Goal: Information Seeking & Learning: Check status

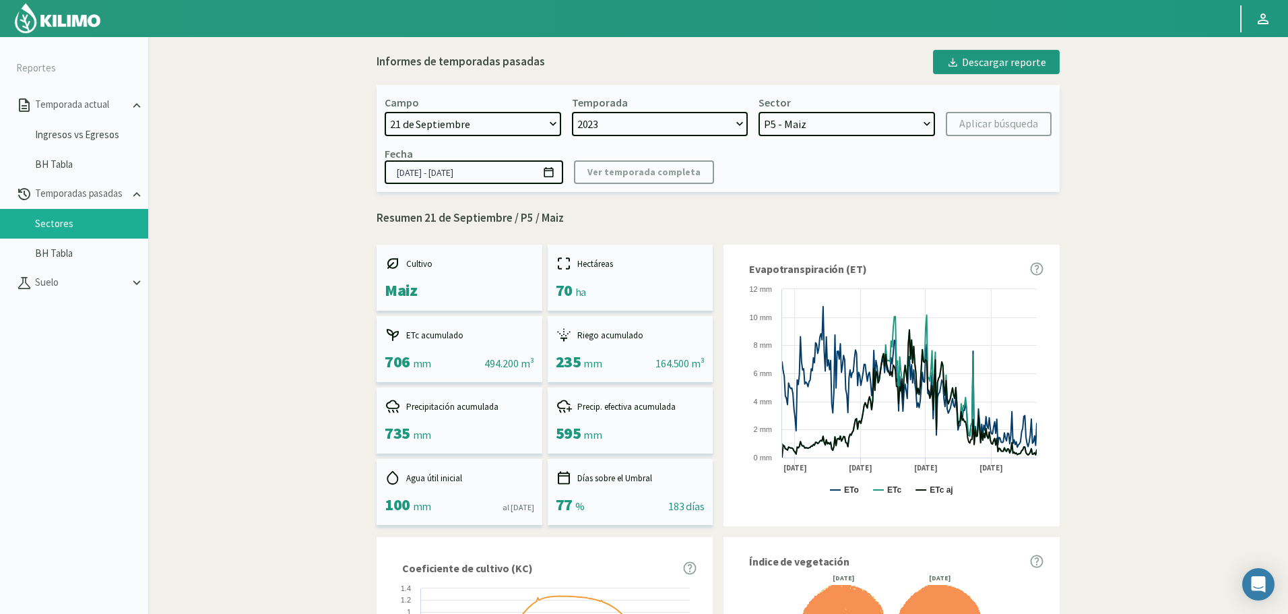
click at [512, 129] on select "[DATE] 8 Fuegos Acograpes - Ag. [PERSON_NAME] - Ag. [GEOGRAPHIC_DATA] Acograpes…" at bounding box center [473, 124] width 176 height 24
select select "1646: Object"
click at [385, 112] on select "[DATE] 8 Fuegos Acograpes - Ag. [PERSON_NAME] - Ag. [GEOGRAPHIC_DATA] Acograpes…" at bounding box center [473, 124] width 176 height 24
click at [624, 118] on select "2023 2022" at bounding box center [660, 124] width 176 height 24
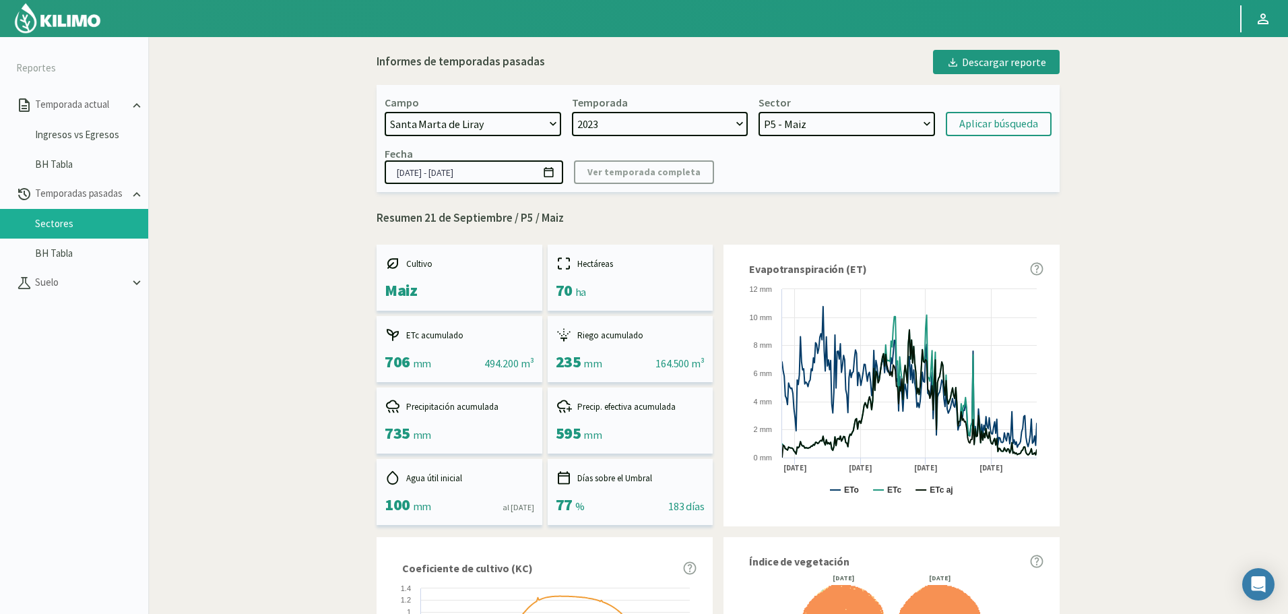
click at [607, 121] on select "2023 2022" at bounding box center [660, 124] width 176 height 24
select select "1: 2022"
click at [572, 112] on select "2023 2022" at bounding box center [660, 124] width 176 height 24
select select "7: Object"
click at [604, 117] on select "2023 2022" at bounding box center [660, 124] width 176 height 24
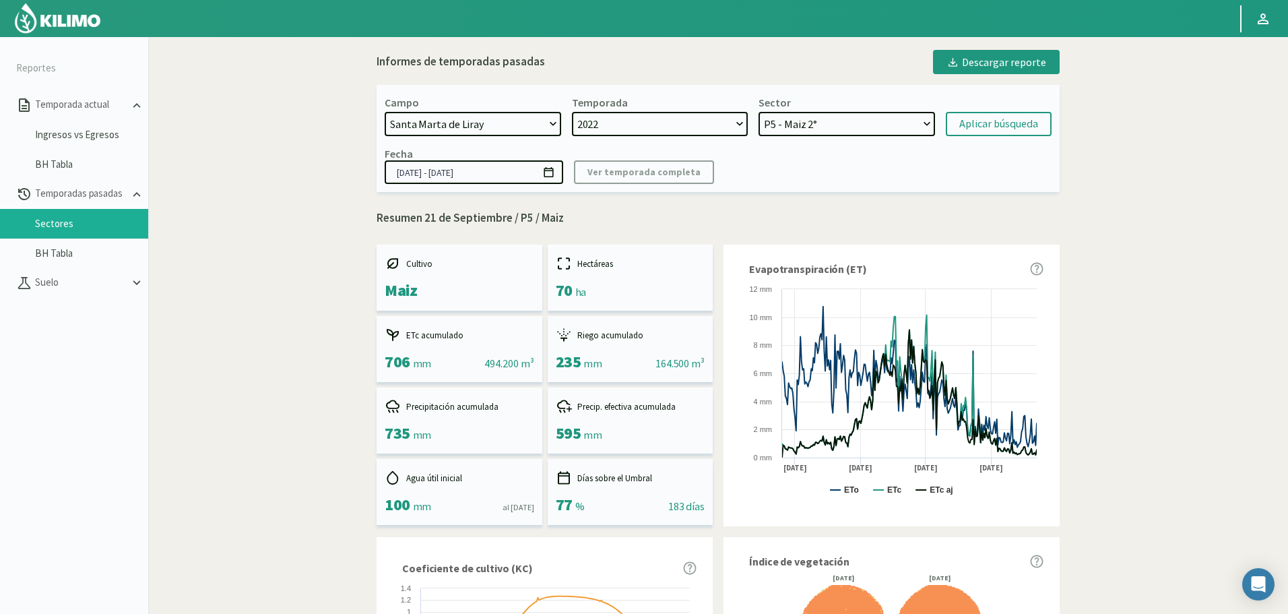
select select "0: 2023"
click at [572, 112] on select "2023 2022" at bounding box center [660, 124] width 176 height 24
select select "15: Object"
select select
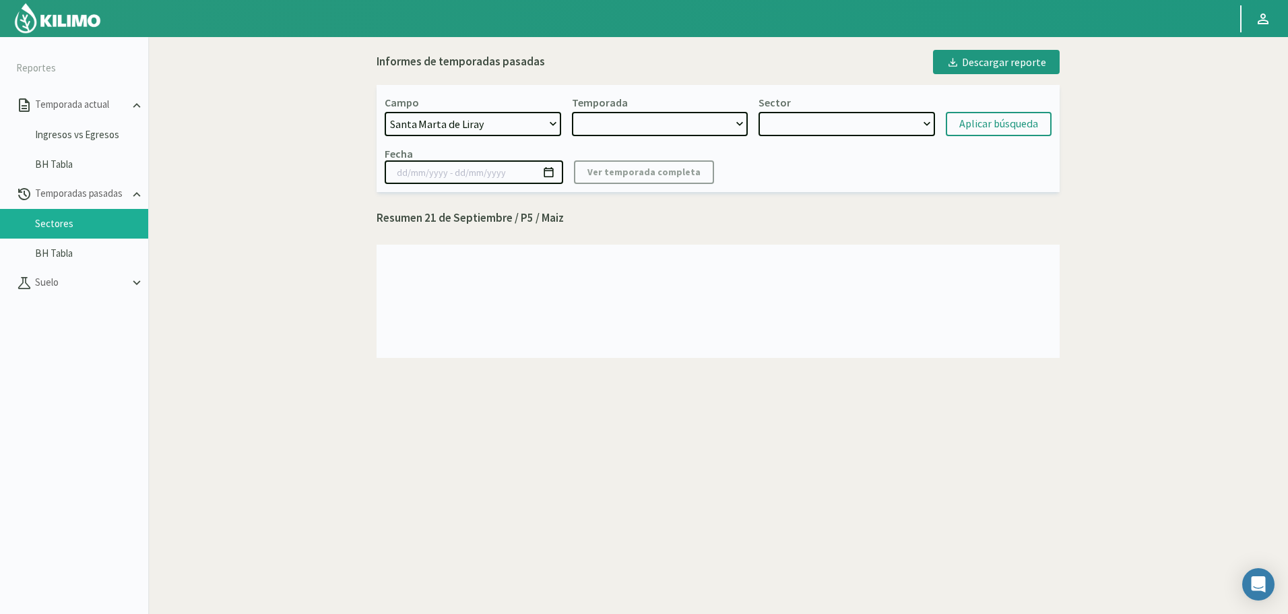
select select "2: 2024"
select select "22: Object"
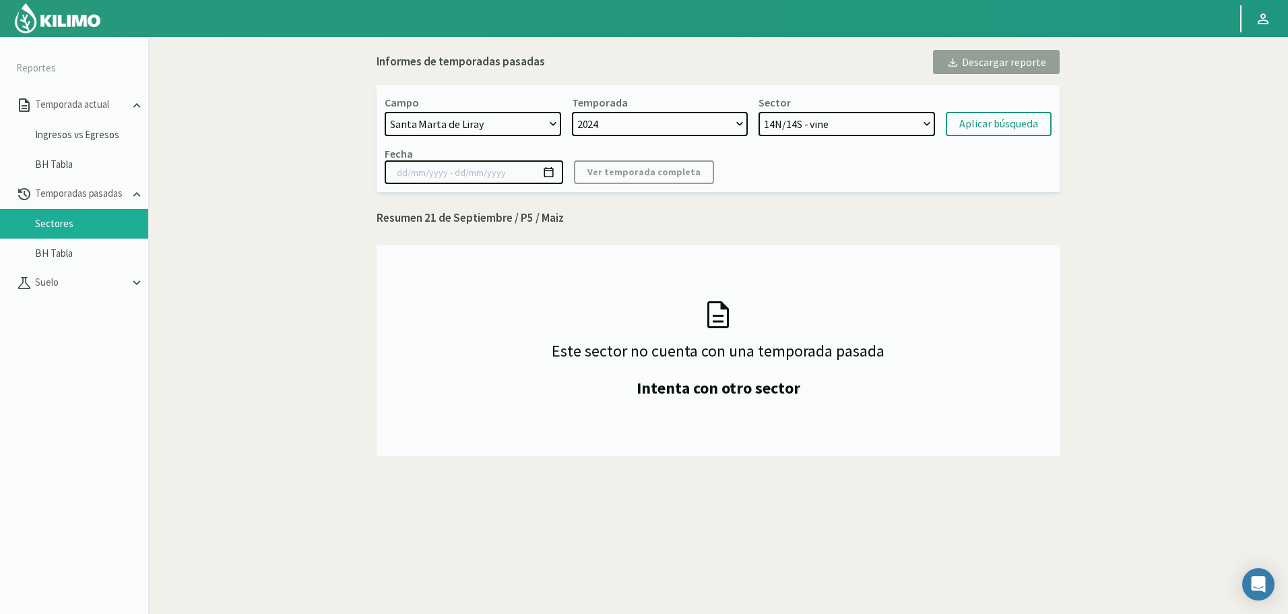
click at [654, 127] on select "2024 2023" at bounding box center [660, 124] width 176 height 24
select select "0: 2023"
click at [572, 112] on select "2024 2023" at bounding box center [660, 124] width 176 height 24
click at [820, 121] on select "12 NORTE - Uva 29 - Uva 28 - Uva 27 - Uva 26 - Uva 11 PONIENTE - Uva 11 ORIENTE…" at bounding box center [846, 124] width 176 height 24
select select "51: Object"
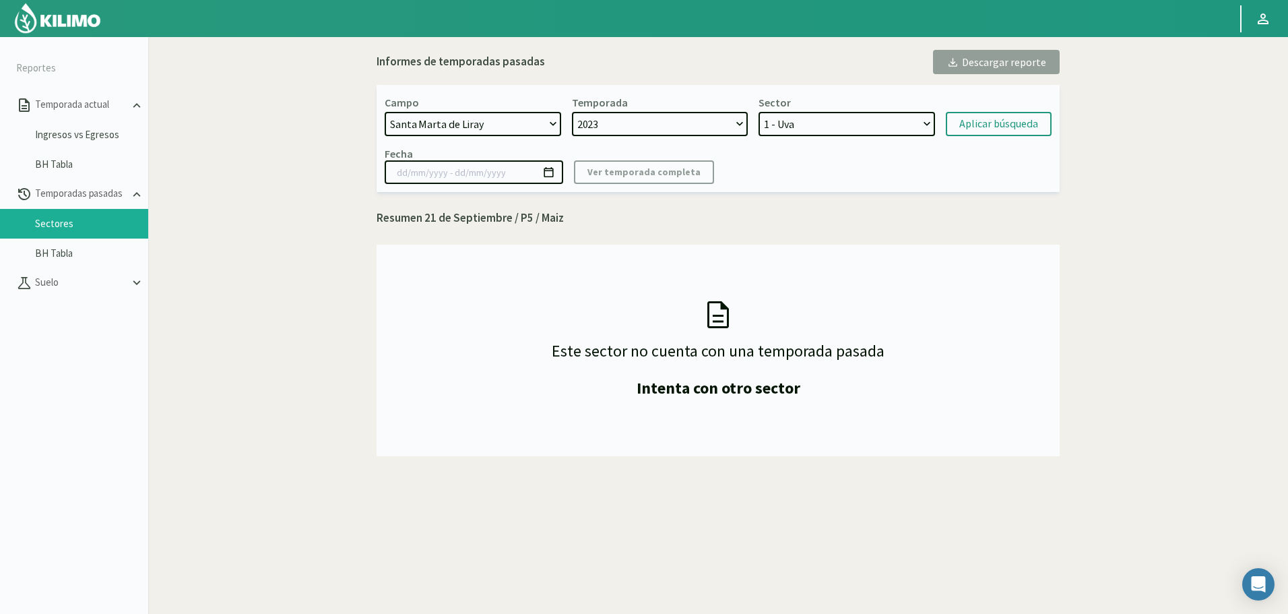
click at [758, 112] on select "12 NORTE - Uva 29 - Uva 28 - Uva 27 - Uva 26 - Uva 11 PONIENTE - Uva 11 ORIENTE…" at bounding box center [846, 124] width 176 height 24
click at [981, 129] on div "Aplicar búsqueda" at bounding box center [998, 124] width 79 height 16
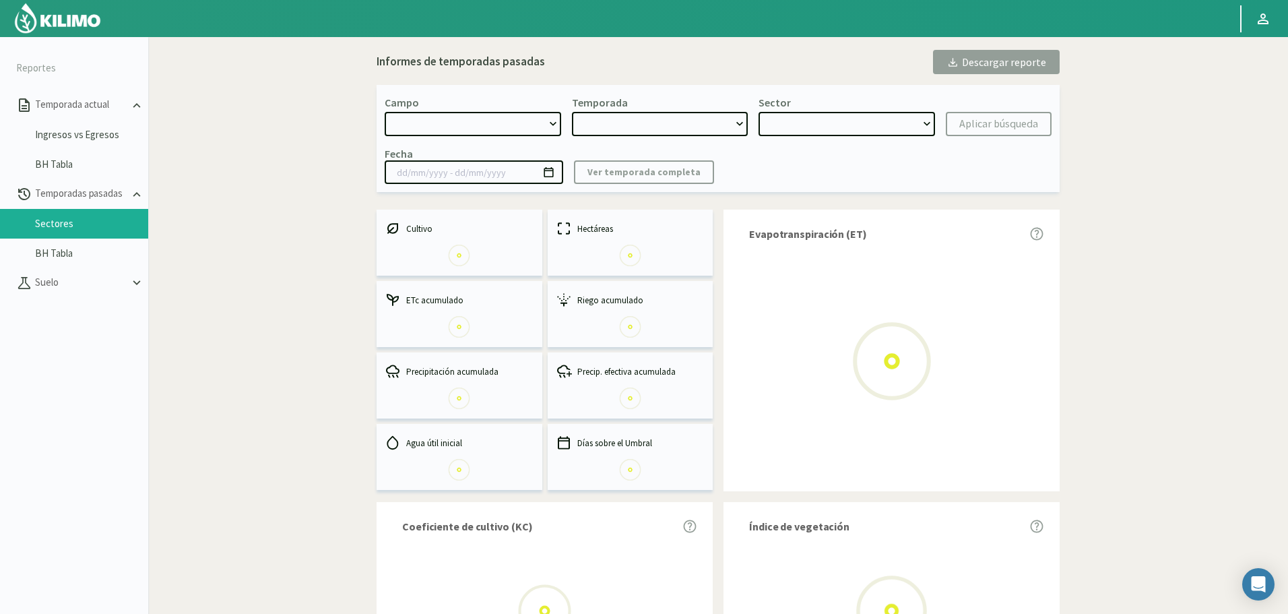
select select "1646: Object"
type input "[DATE] - [DATE]"
select select "1: 2023"
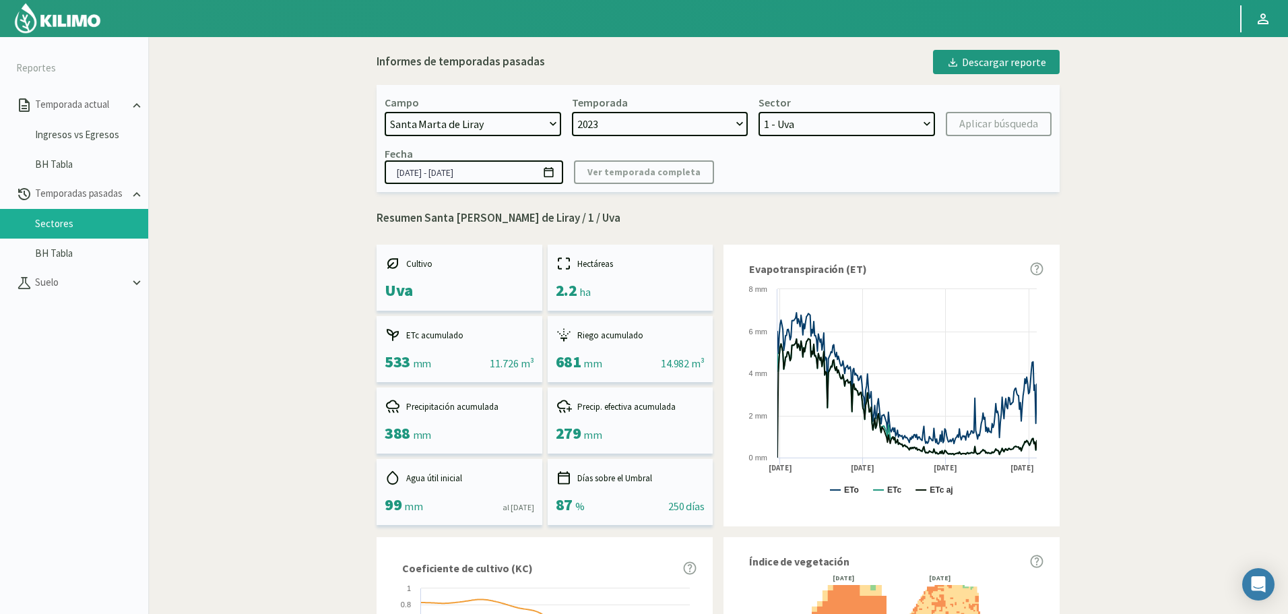
click at [861, 125] on select "12 NORTE - Uva 29 - Uva 28 - Uva 27 - Uva 26 - Uva 11 PONIENTE - Uva 11 ORIENTE…" at bounding box center [846, 124] width 176 height 24
click at [781, 223] on p "Resumen Santa [PERSON_NAME] de Liray / 1 / Uva" at bounding box center [717, 218] width 683 height 18
click at [799, 126] on select "12 NORTE - Uva 29 - Uva 28 - Uva 27 - Uva 26 - Uva 11 PONIENTE - Uva 11 ORIENTE…" at bounding box center [846, 124] width 176 height 24
click at [799, 125] on select "12 NORTE - Uva 29 - Uva 28 - Uva 27 - Uva 26 - Uva 11 PONIENTE - Uva 11 ORIENTE…" at bounding box center [846, 124] width 176 height 24
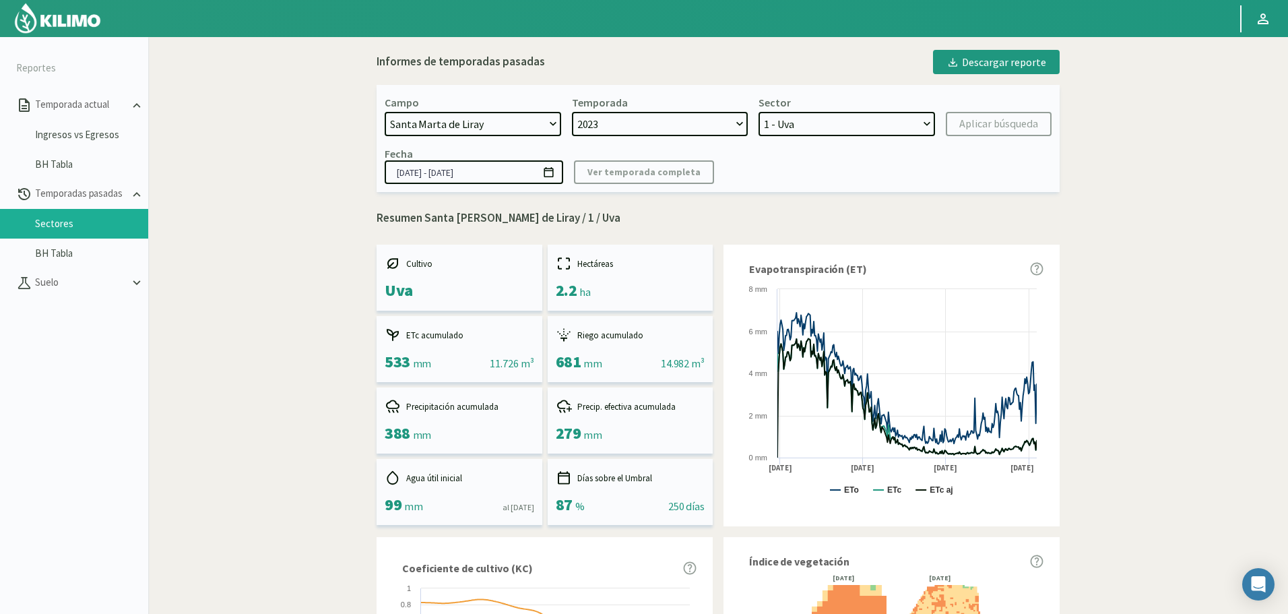
click at [863, 126] on select "12 NORTE - Uva 29 - Uva 28 - Uva 27 - Uva 26 - Uva 11 PONIENTE - Uva 11 ORIENTE…" at bounding box center [846, 124] width 176 height 24
click at [758, 112] on select "12 NORTE - Uva 29 - Uva 28 - Uva 27 - Uva 26 - Uva 11 PONIENTE - Uva 11 ORIENTE…" at bounding box center [846, 124] width 176 height 24
click at [991, 117] on div "Aplicar búsqueda" at bounding box center [998, 124] width 79 height 16
select select "27: Object"
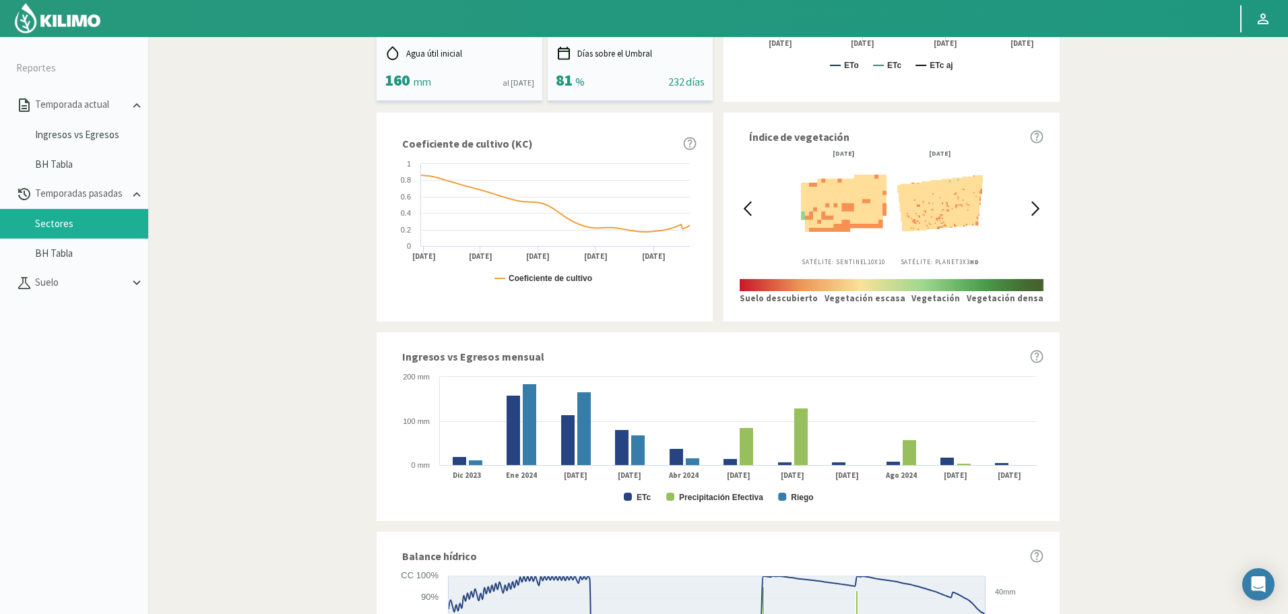
scroll to position [471, 0]
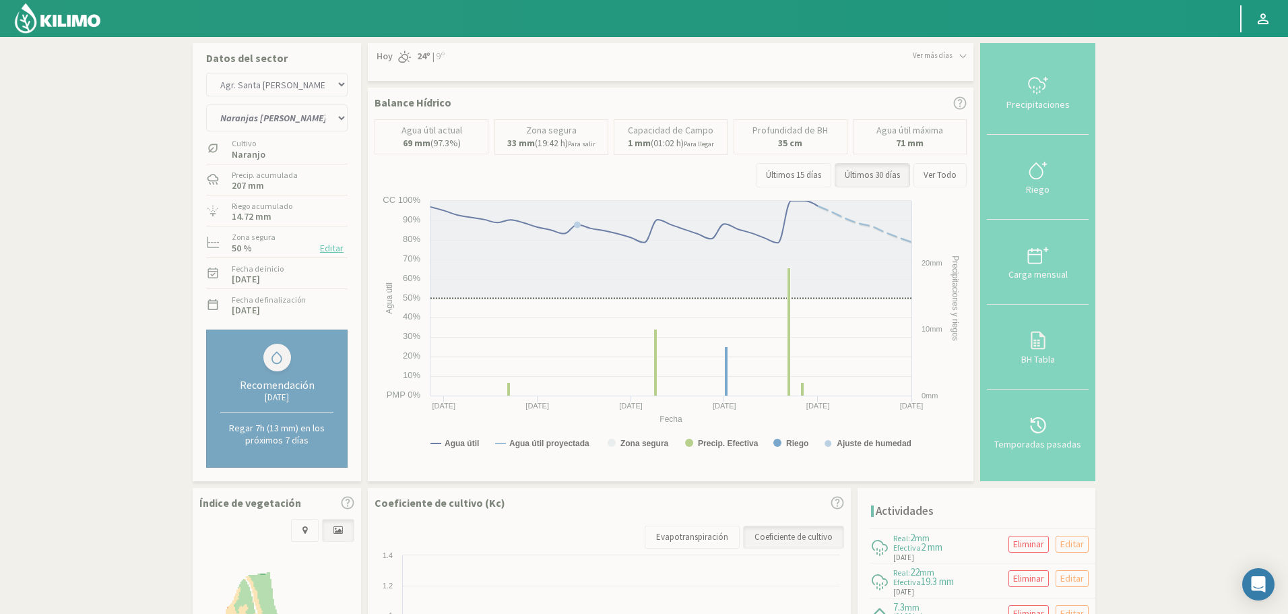
select select "3317: Object"
select select "389: Object"
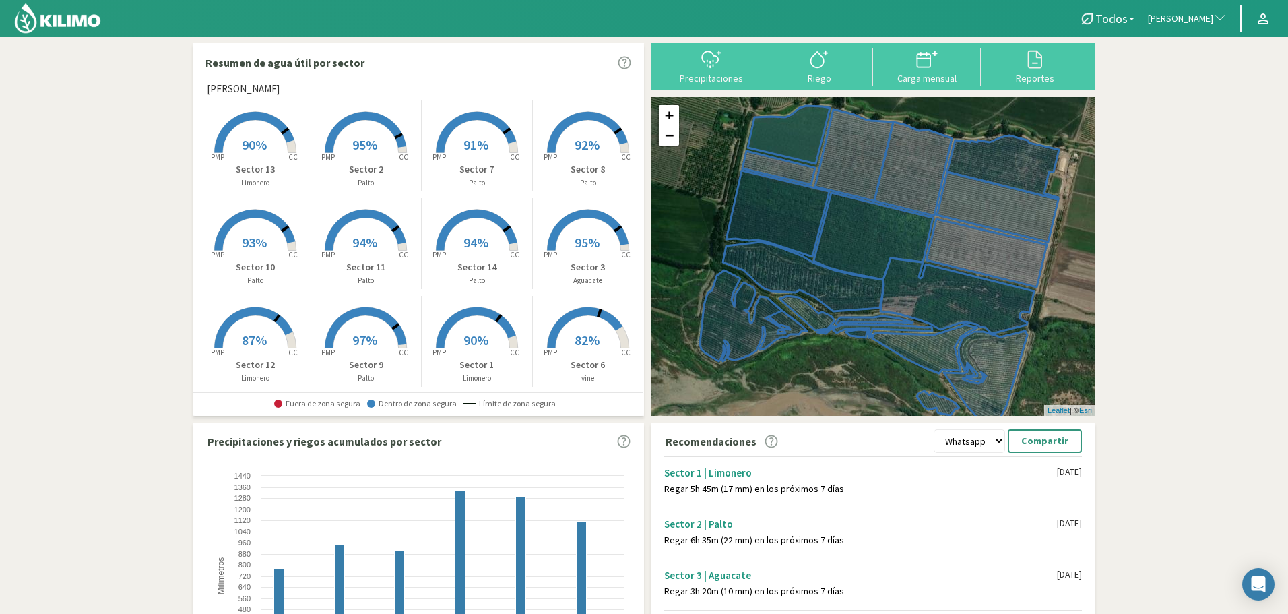
click at [1164, 16] on span "[PERSON_NAME]" at bounding box center [1180, 18] width 65 height 13
type input "bandin"
click at [1181, 77] on li "Finca Bandini" at bounding box center [1187, 85] width 92 height 21
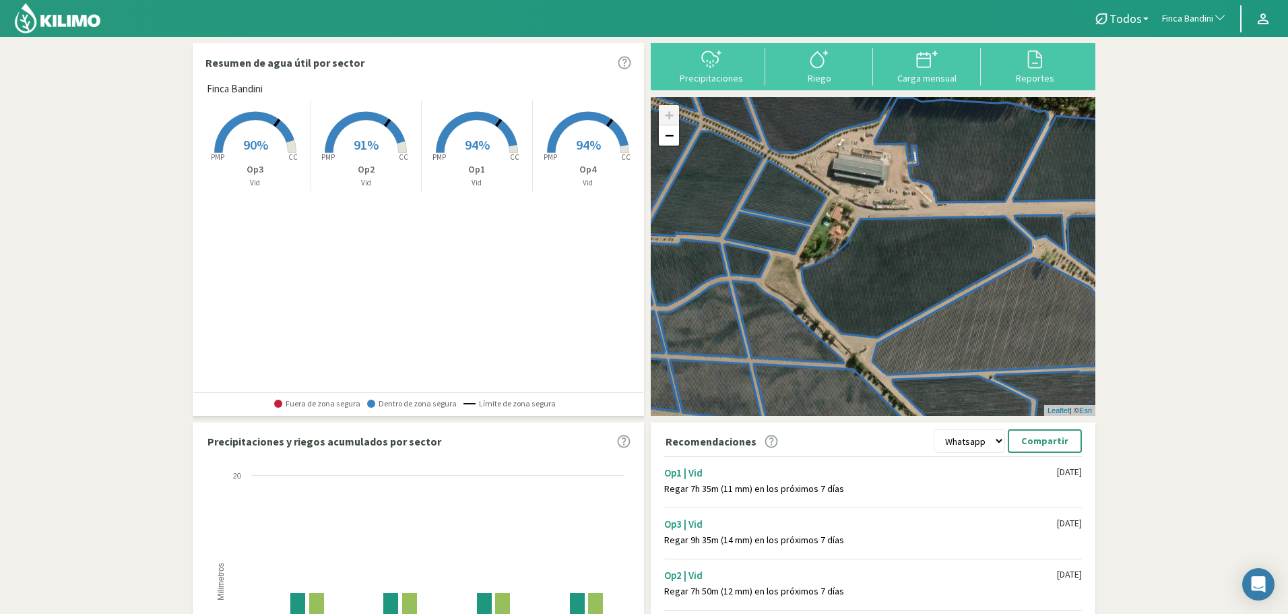
click at [278, 141] on rect at bounding box center [255, 154] width 108 height 108
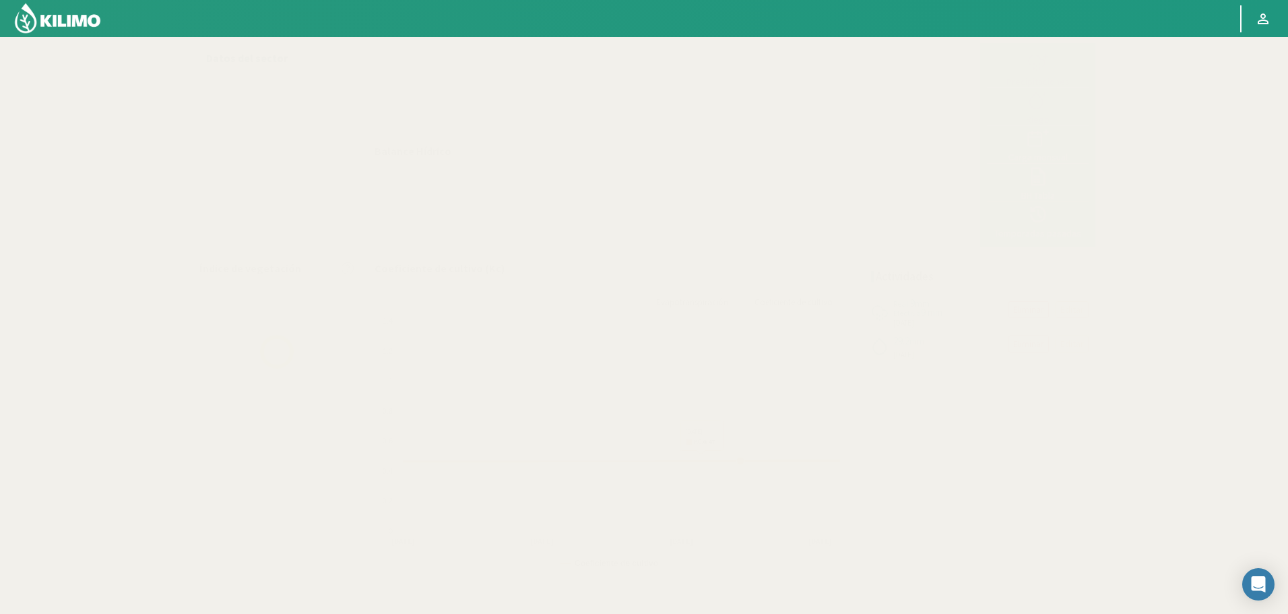
select select "97: Object"
select select "2: Object"
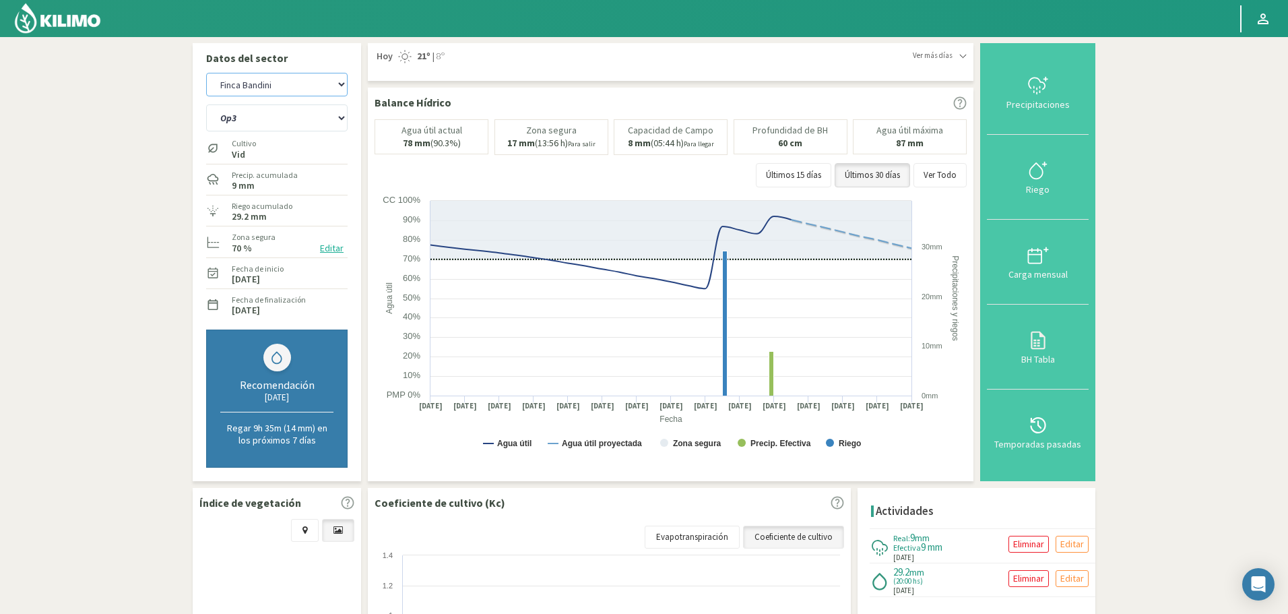
click at [320, 92] on select "Agr. Huertos de Chocalan Agrícola Bakia Agrícola Bakia - IC Agrícola Exser - Ca…" at bounding box center [276, 85] width 141 height 24
click at [206, 73] on select "Agr. Huertos de Chocalan Agrícola Bakia Agrícola Bakia - IC Agrícola Exser - Ca…" at bounding box center [276, 85] width 141 height 24
select select "301: Object"
select select "4: Object"
